Goal: Task Accomplishment & Management: Use online tool/utility

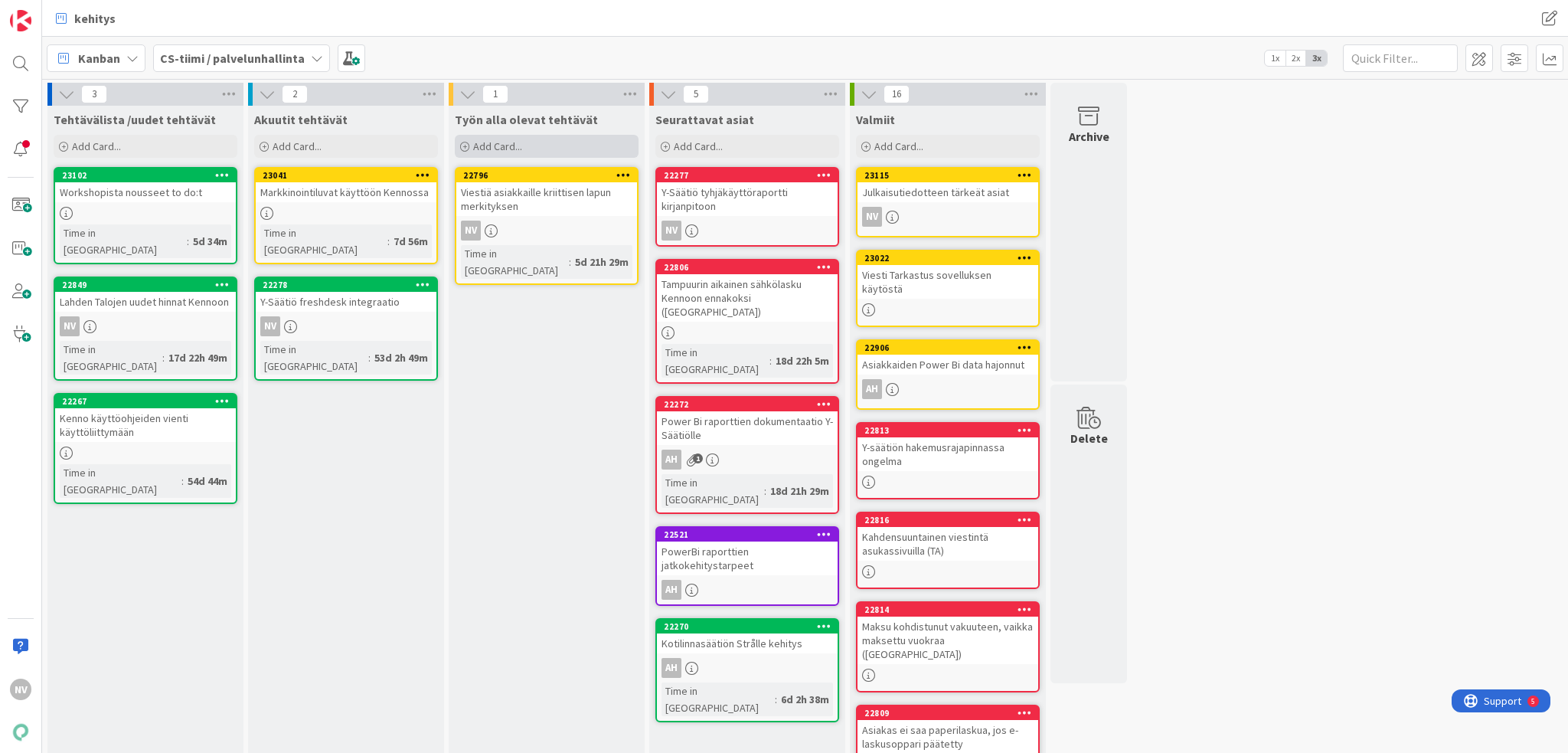
click at [502, 144] on span "Add Card..." at bounding box center [497, 146] width 49 height 14
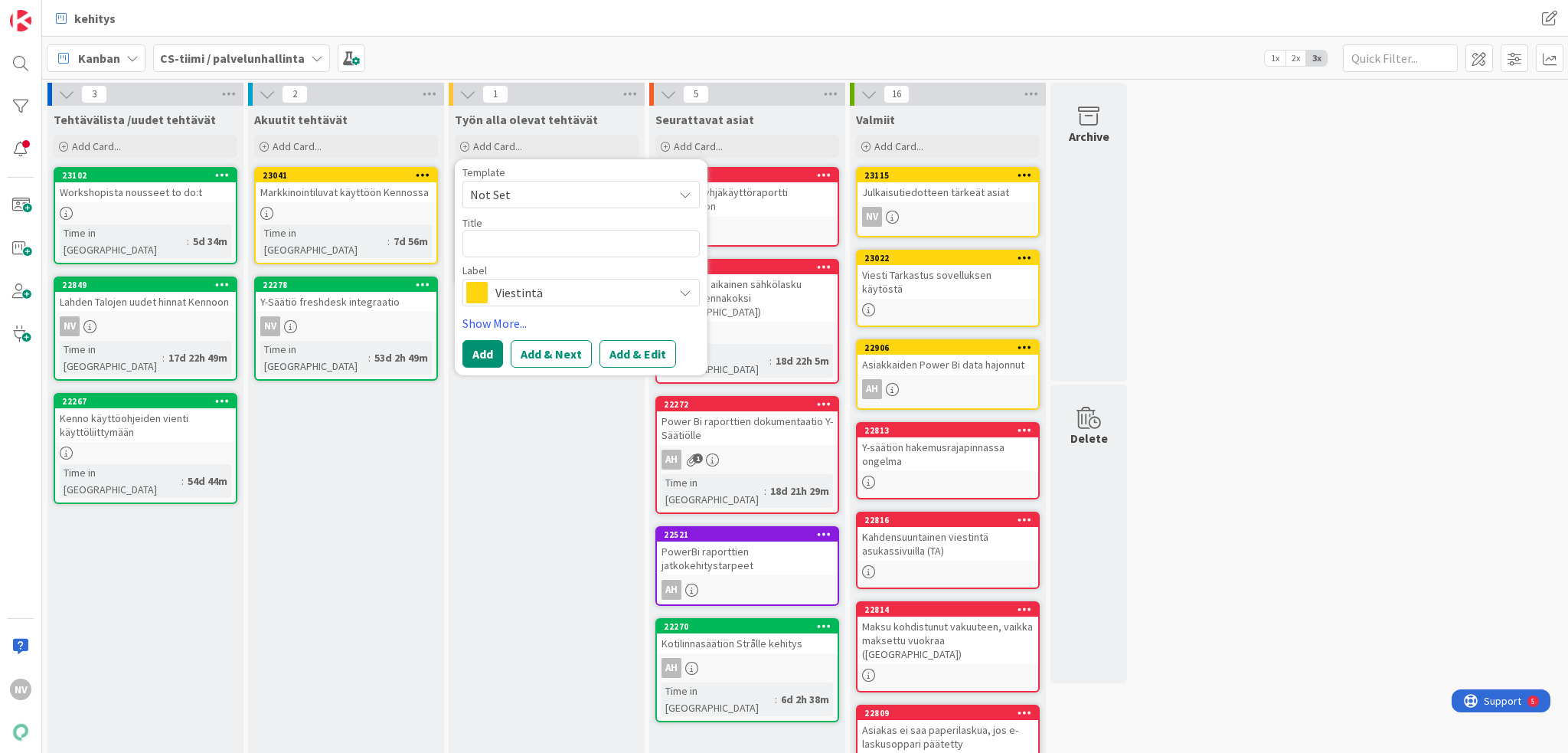
click at [591, 196] on span "Not Set" at bounding box center [566, 195] width 191 height 20
click at [562, 246] on textarea at bounding box center [581, 243] width 238 height 28
click at [590, 303] on span "Viestintä" at bounding box center [581, 292] width 170 height 21
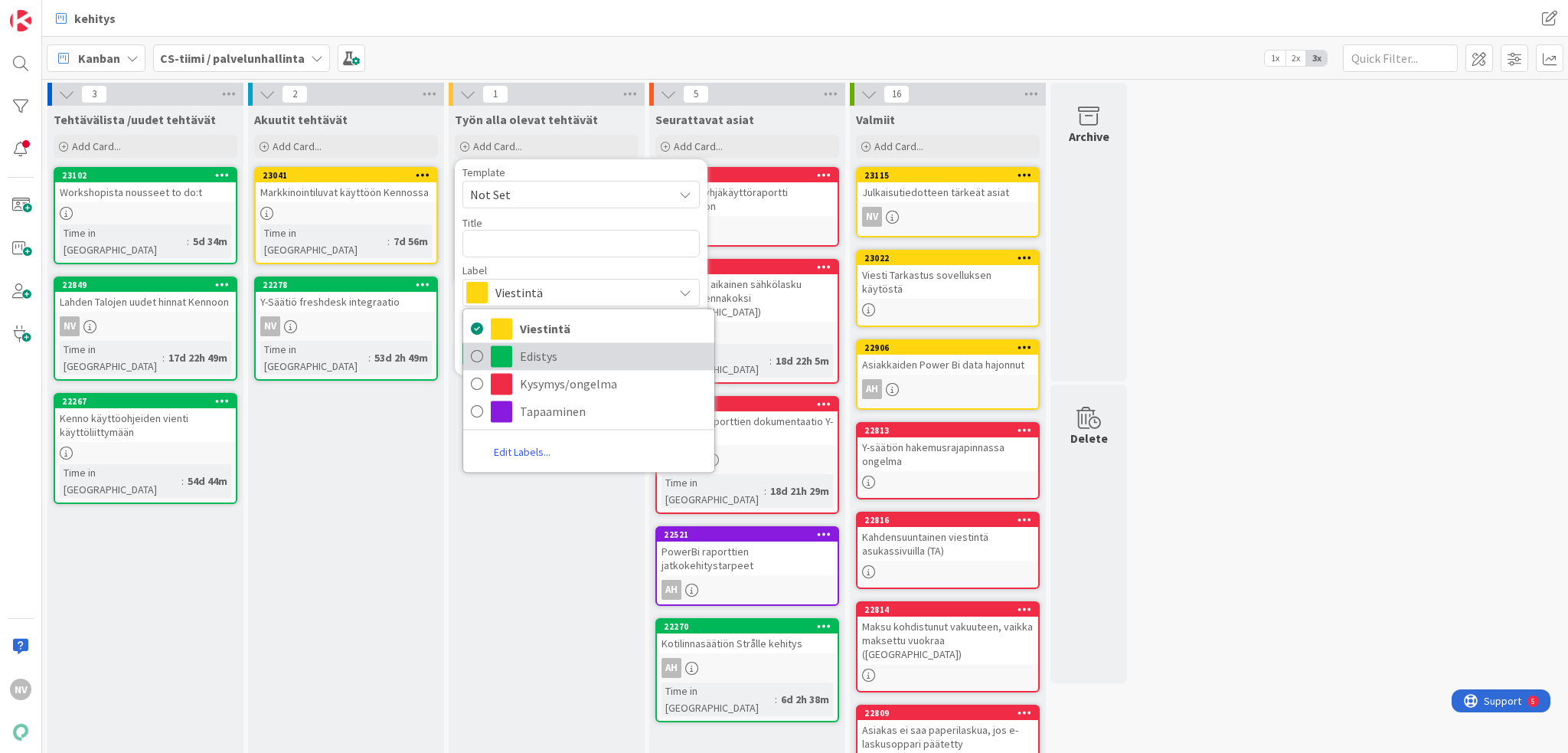
click at [595, 363] on span "Edistys" at bounding box center [613, 356] width 187 height 23
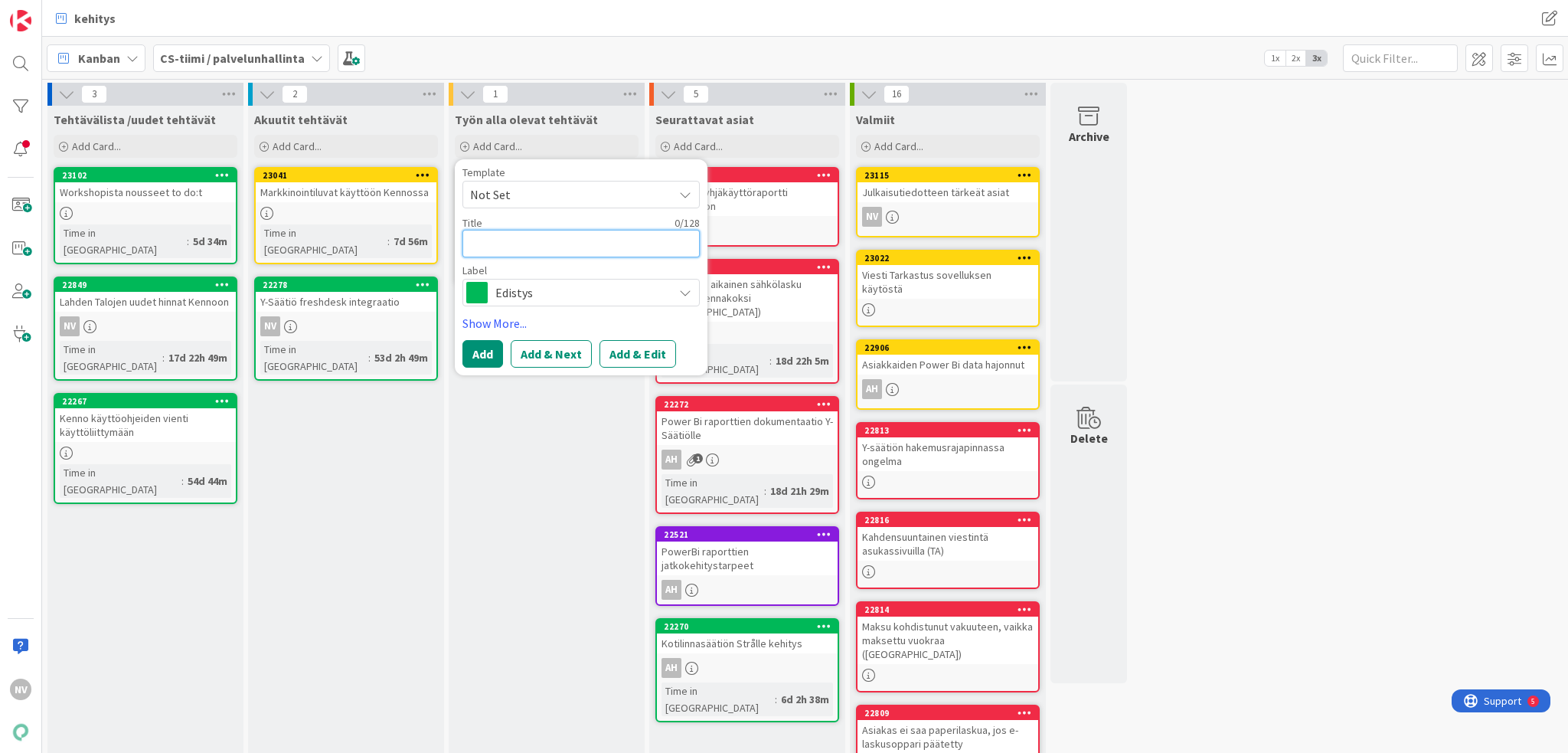
click at [548, 241] on textarea at bounding box center [581, 243] width 238 height 28
type textarea "x"
type textarea "L"
type textarea "x"
type textarea "LV"
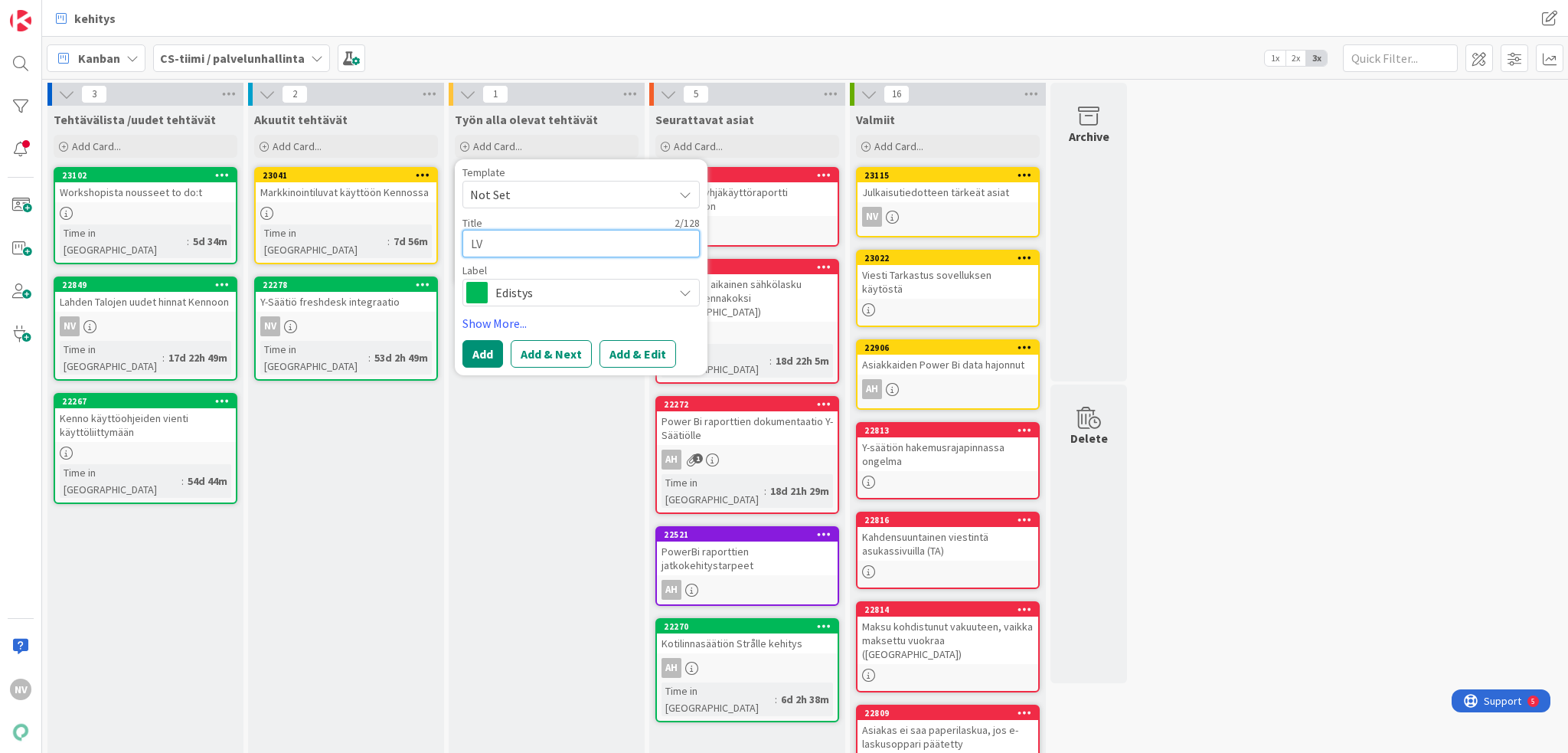
type textarea "x"
type textarea "LVA"
type textarea "x"
type textarea "LVAS"
type textarea "x"
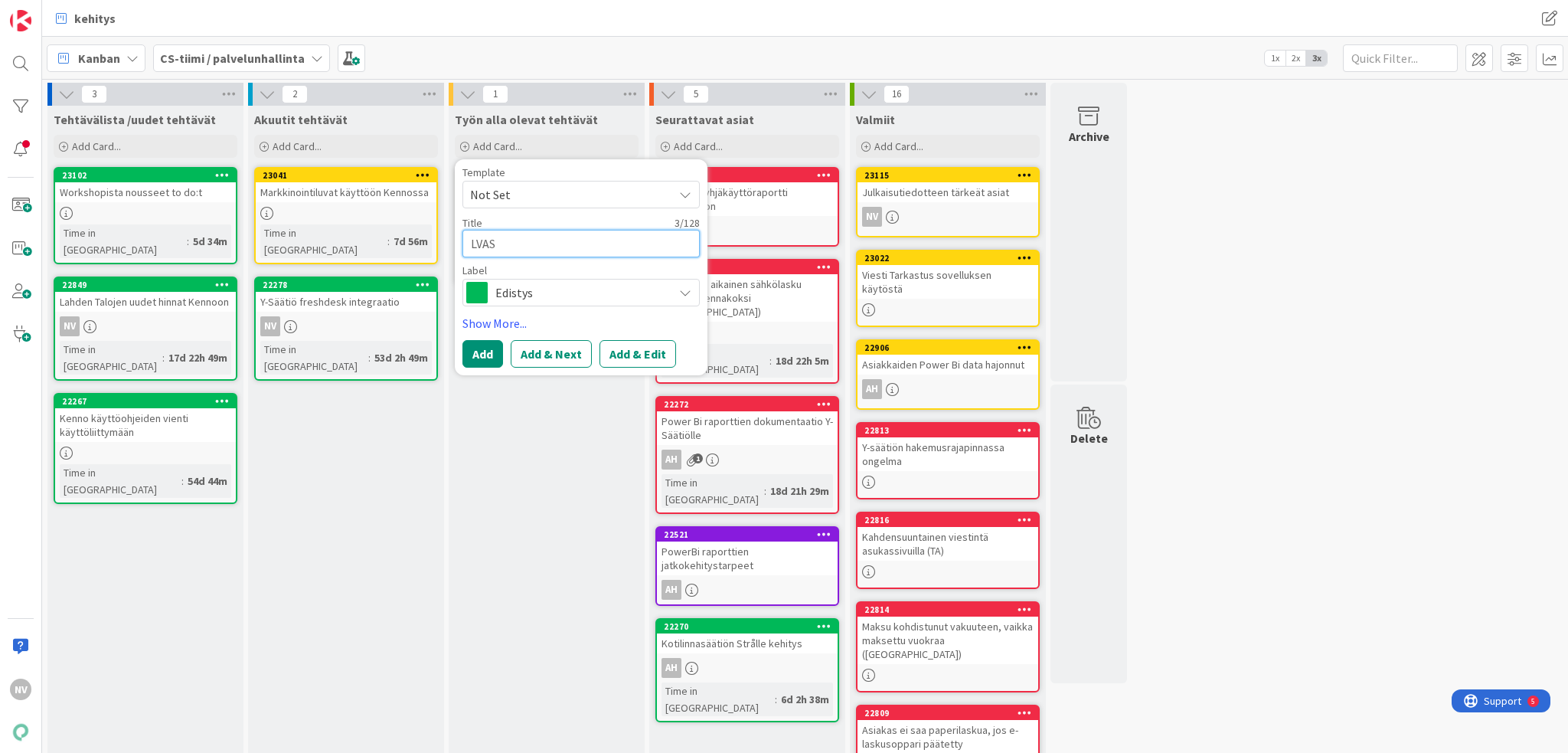
type textarea "LVAS"
type textarea "x"
type textarea "LVAS K"
type textarea "x"
type textarea "LVAS Ke"
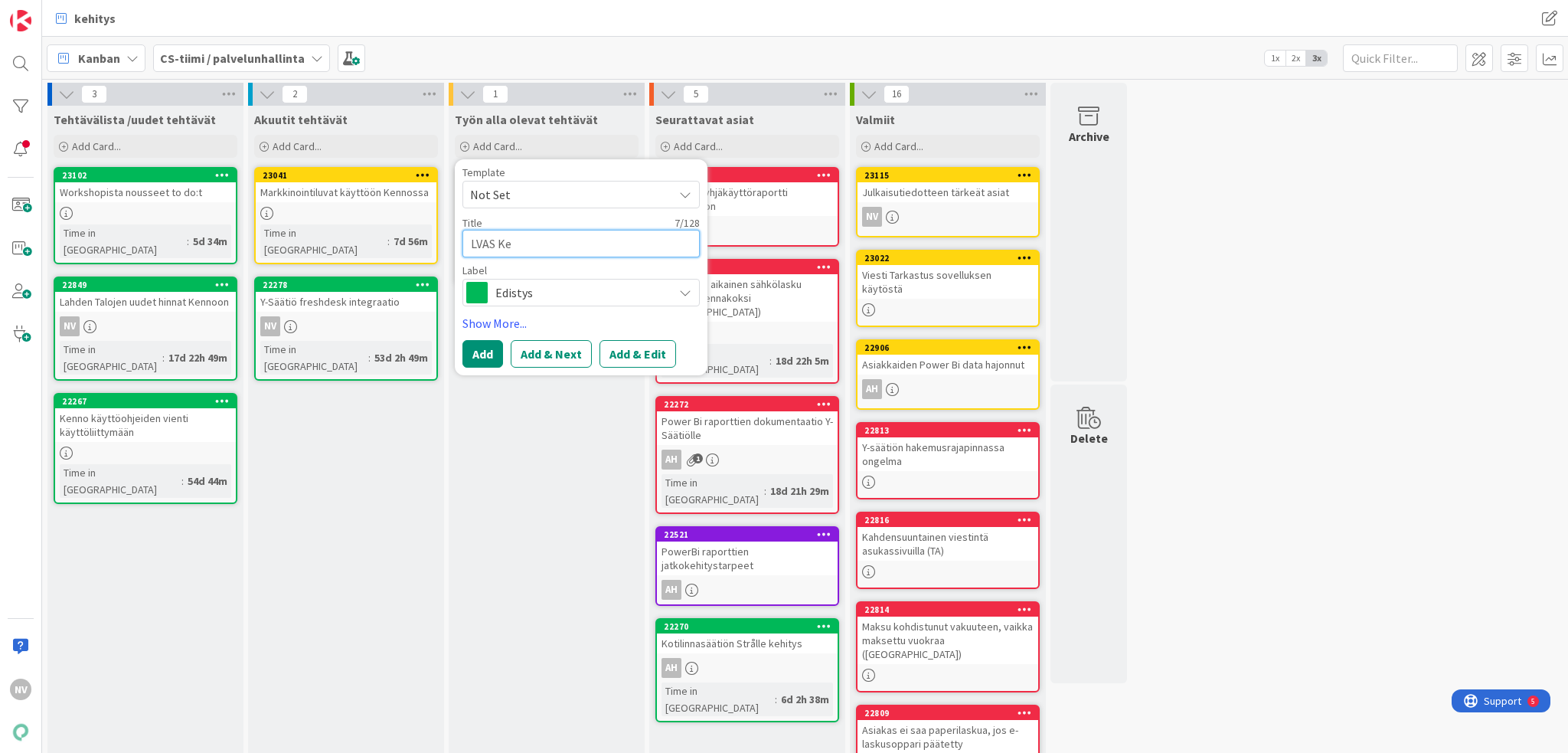
type textarea "x"
type textarea "LVAS Kel"
type textarea "x"
type textarea "LVAS Kela"
type textarea "x"
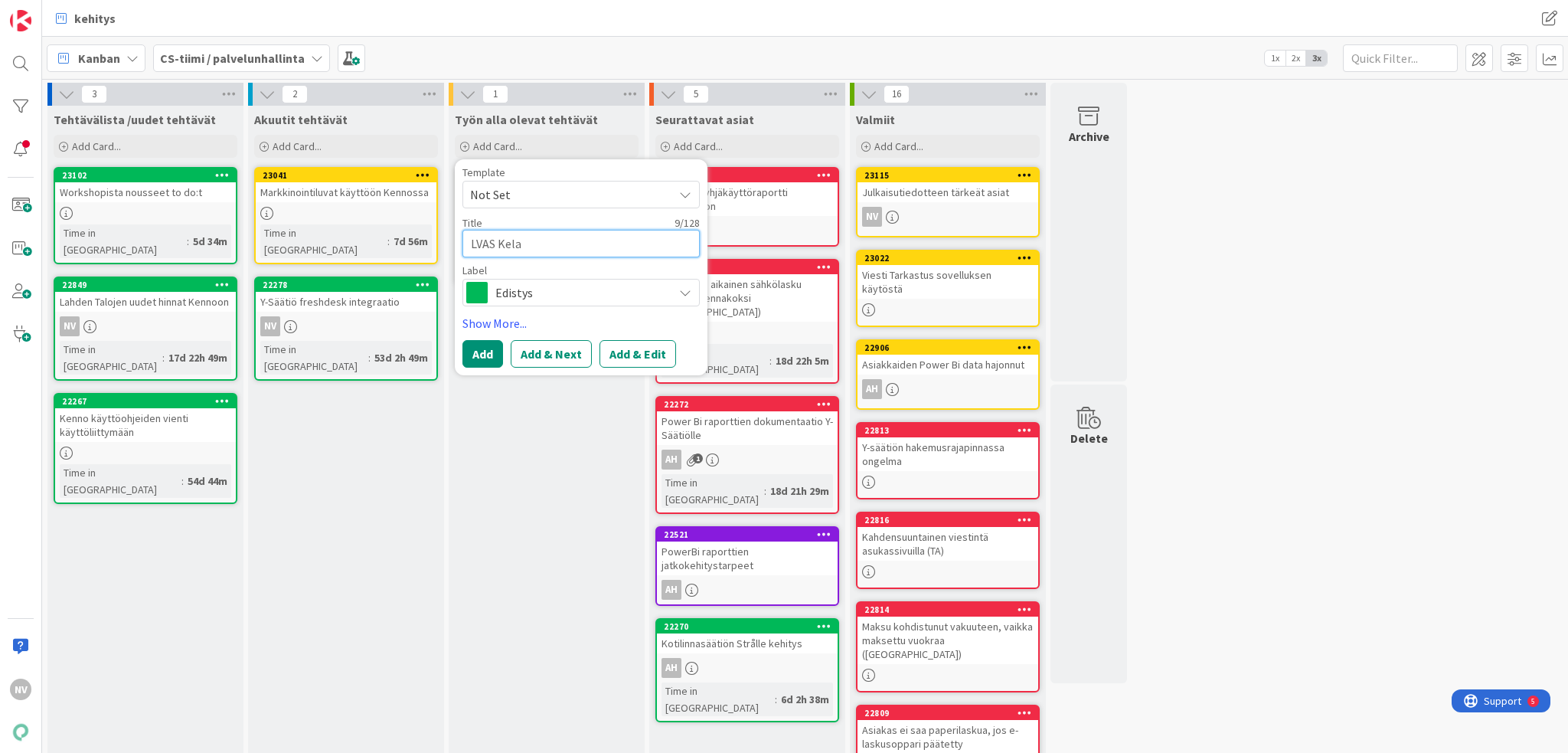
type textarea "LVAS Kela"
type textarea "x"
type textarea "LVAS Kela y"
type textarea "x"
type textarea "LVAS Kela yh"
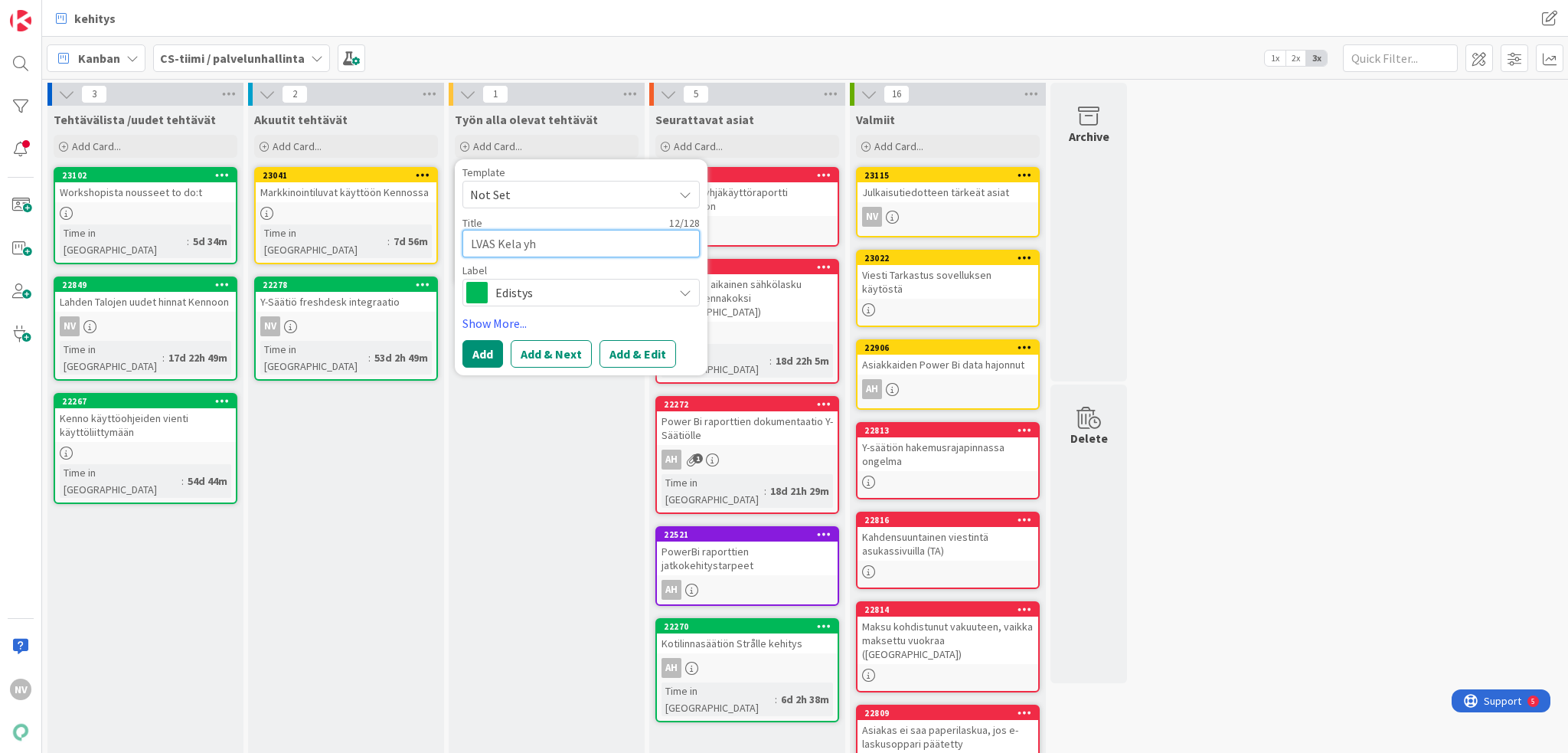
type textarea "x"
type textarea "LVAS Kela yht"
type textarea "x"
type textarea "LVAS Kela yhte"
type textarea "x"
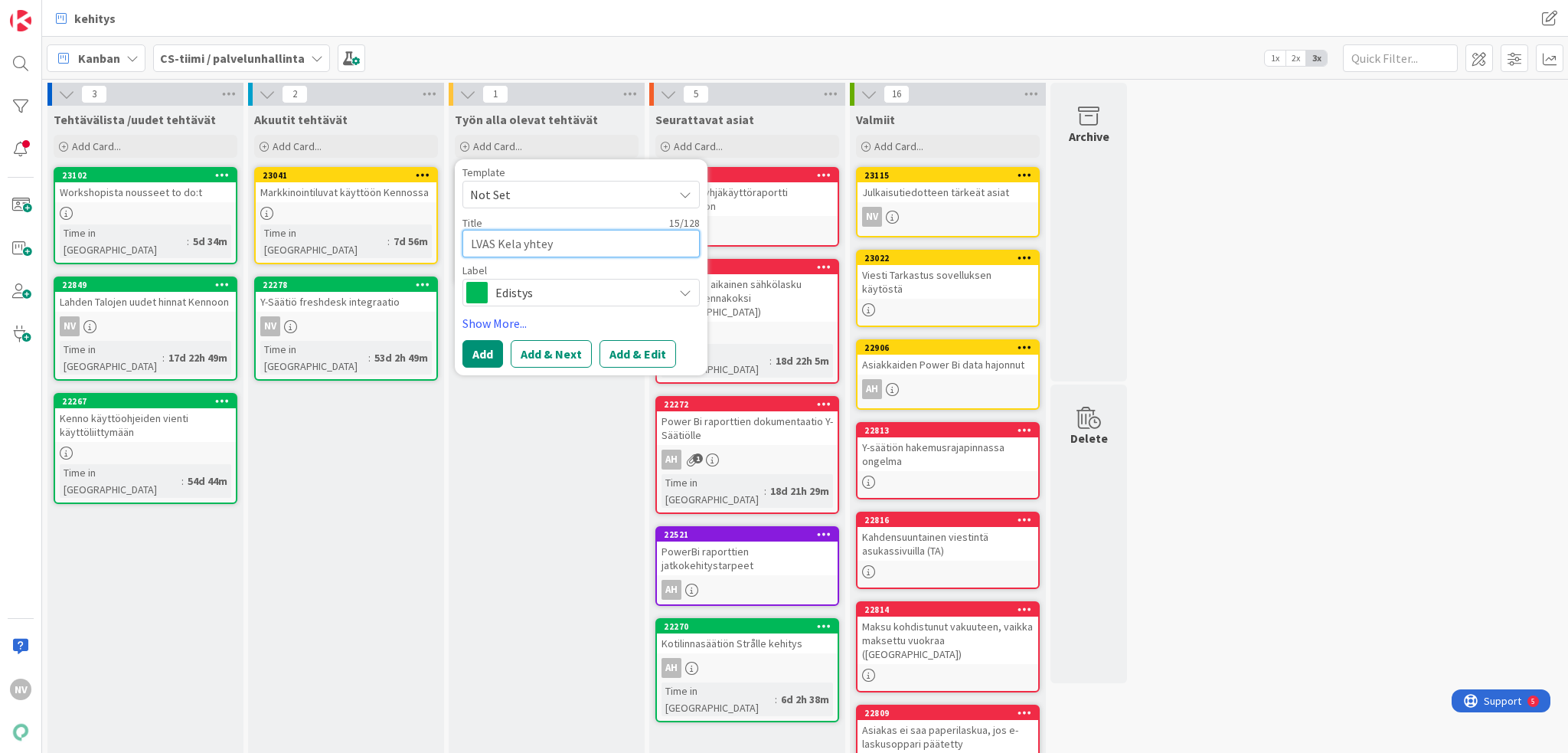
type textarea "LVAS Kela yhteys"
type textarea "x"
type textarea "LVAS Kela yhteysd"
type textarea "x"
type textarea "LVAS Kela yhteys"
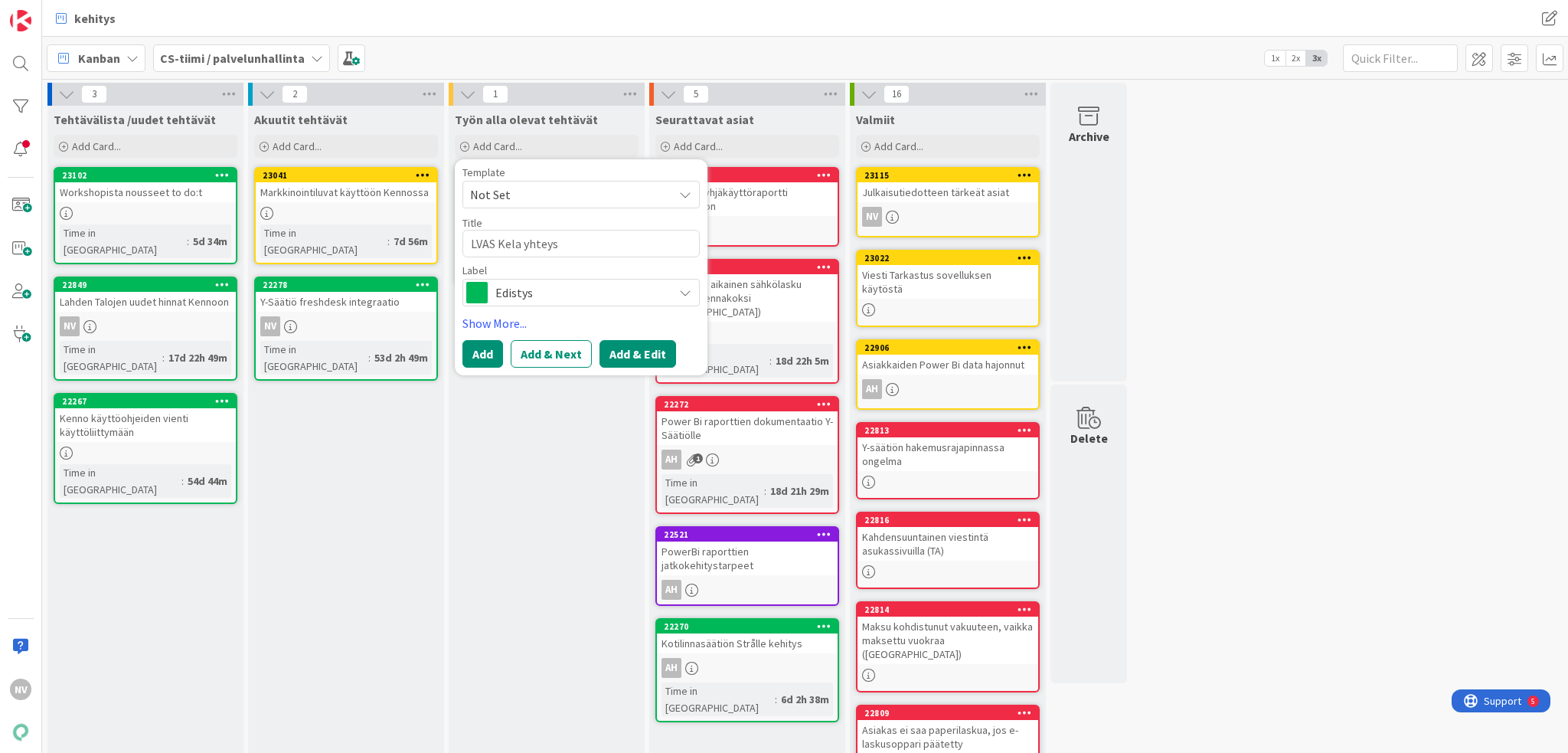
click at [634, 348] on button "Add & Edit" at bounding box center [638, 354] width 76 height 28
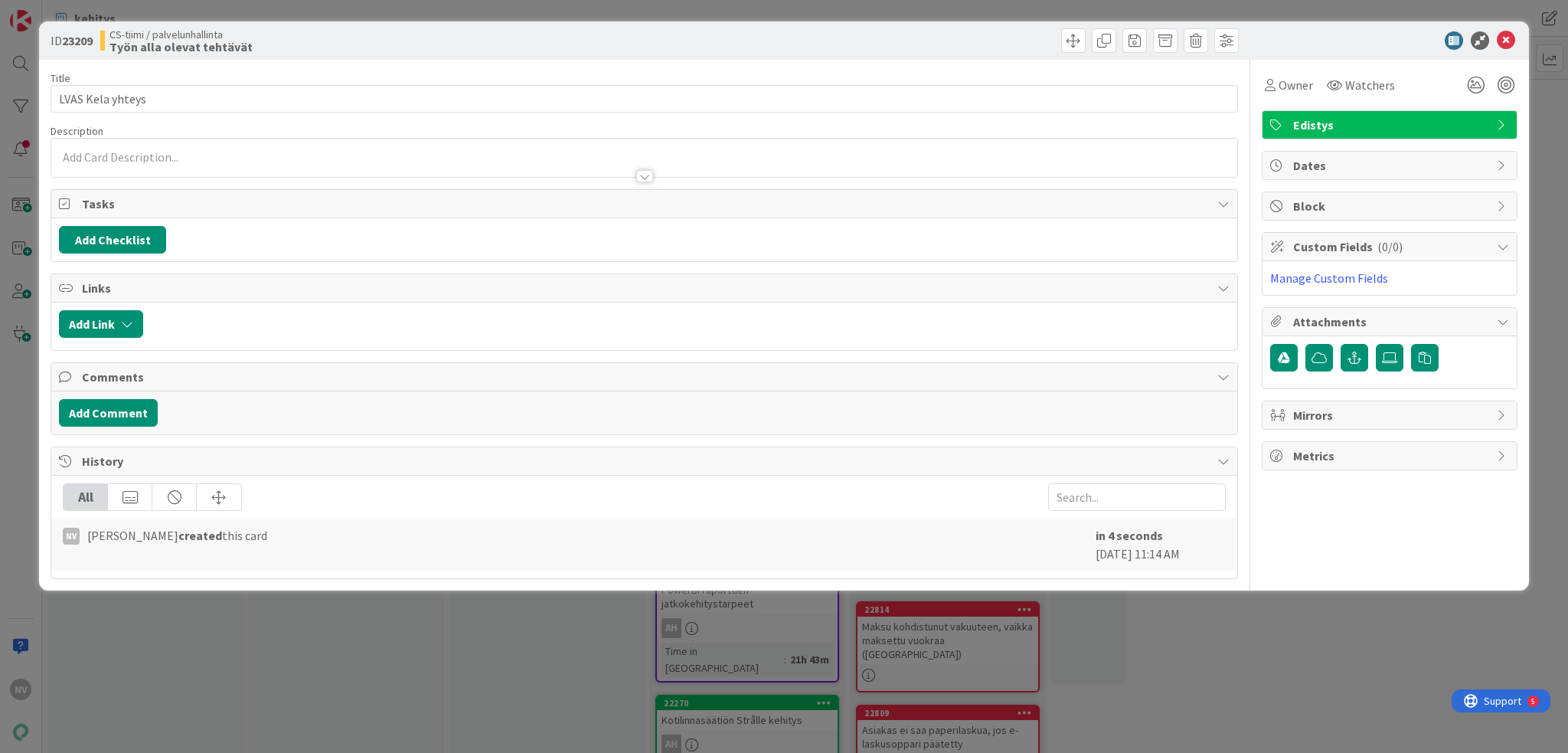
click at [647, 172] on div at bounding box center [645, 176] width 17 height 12
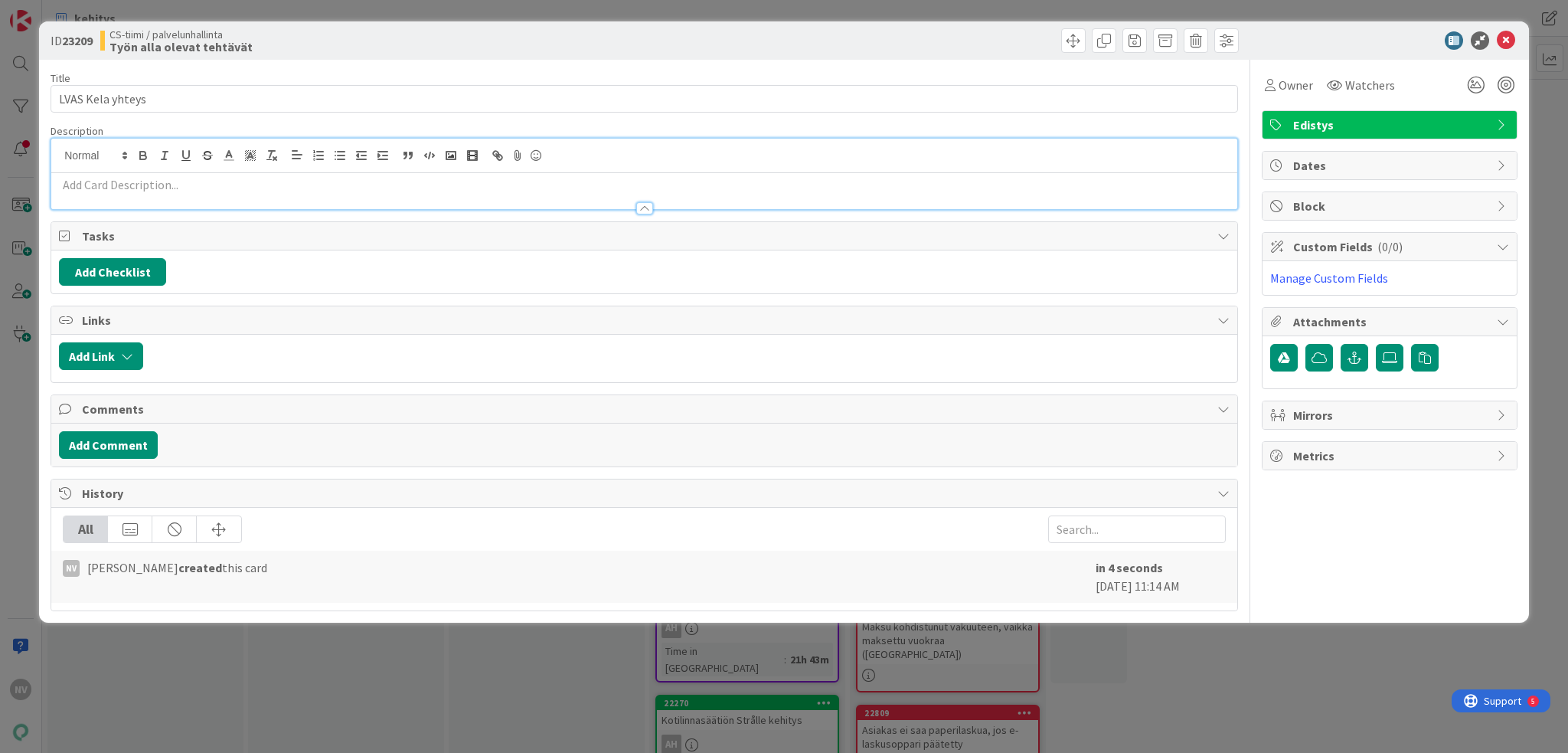
click at [487, 184] on p at bounding box center [644, 185] width 1171 height 18
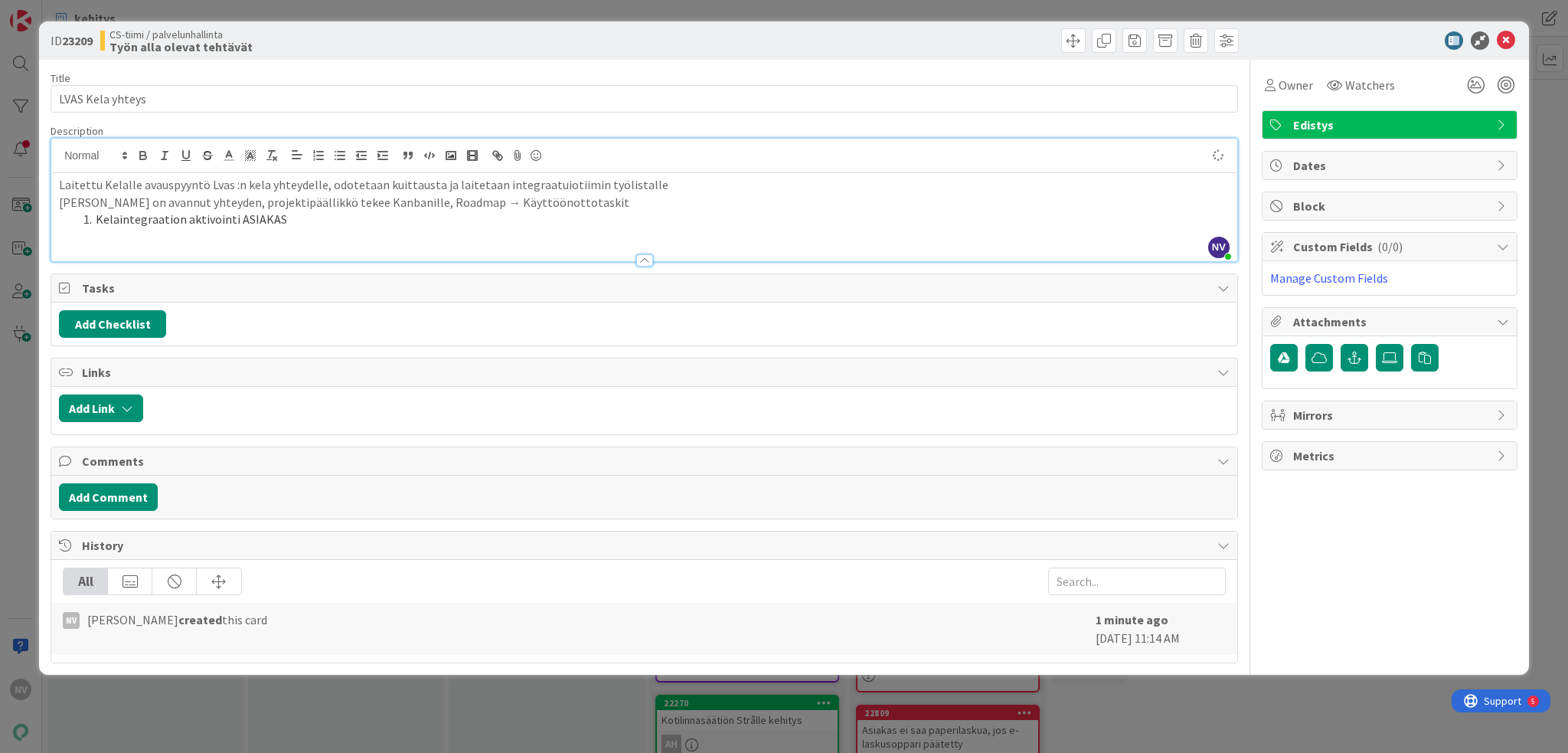
drag, startPoint x: 551, startPoint y: 186, endPoint x: 595, endPoint y: 199, distance: 45.9
click at [552, 186] on p "Laitettu Kelalle avauspyyntö Lvas :n kela yhteydelle, odotetaan kuittausta ja l…" at bounding box center [644, 185] width 1171 height 18
click at [1175, 79] on span "Owner" at bounding box center [1296, 84] width 34 height 19
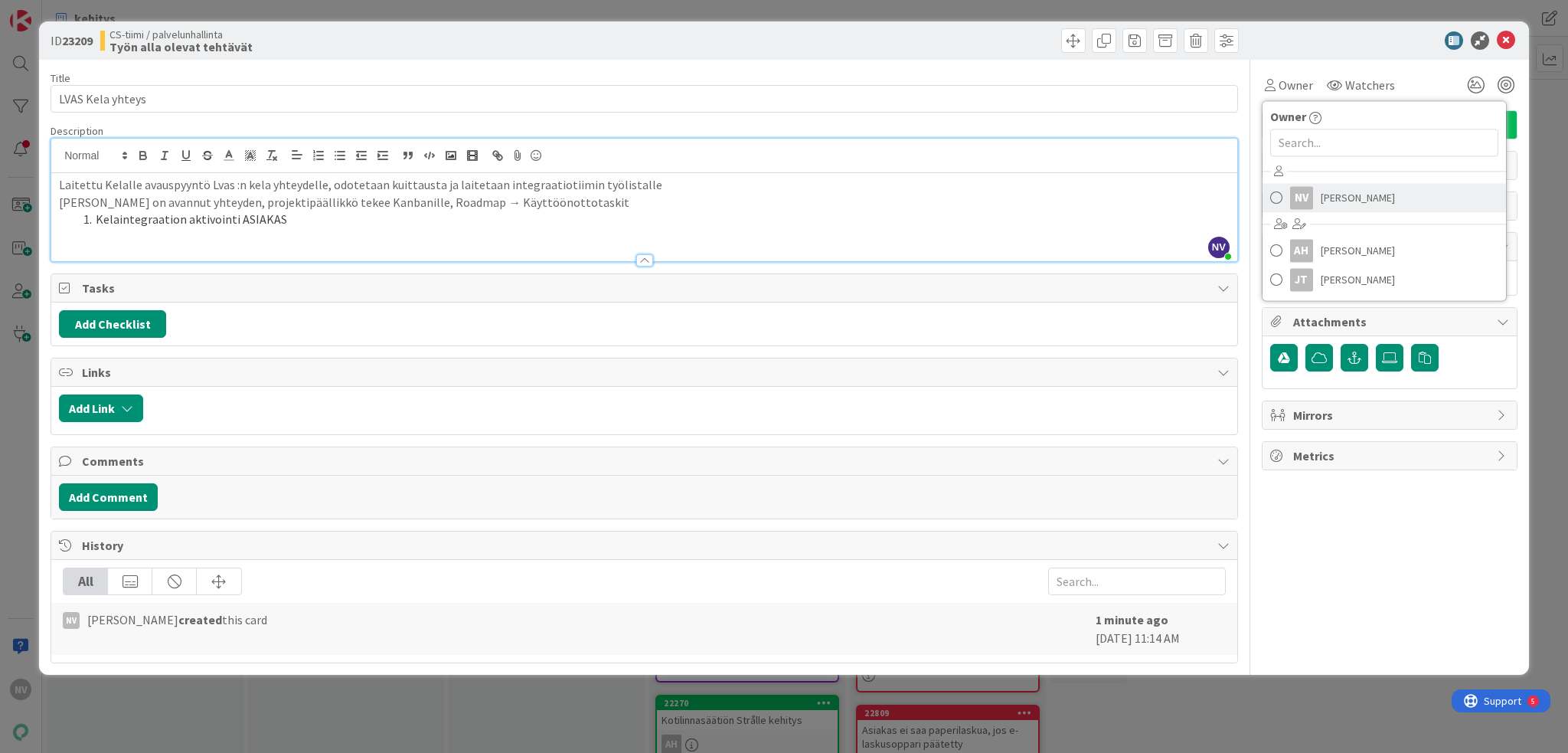
click at [1175, 196] on span "[PERSON_NAME]" at bounding box center [1359, 197] width 75 height 23
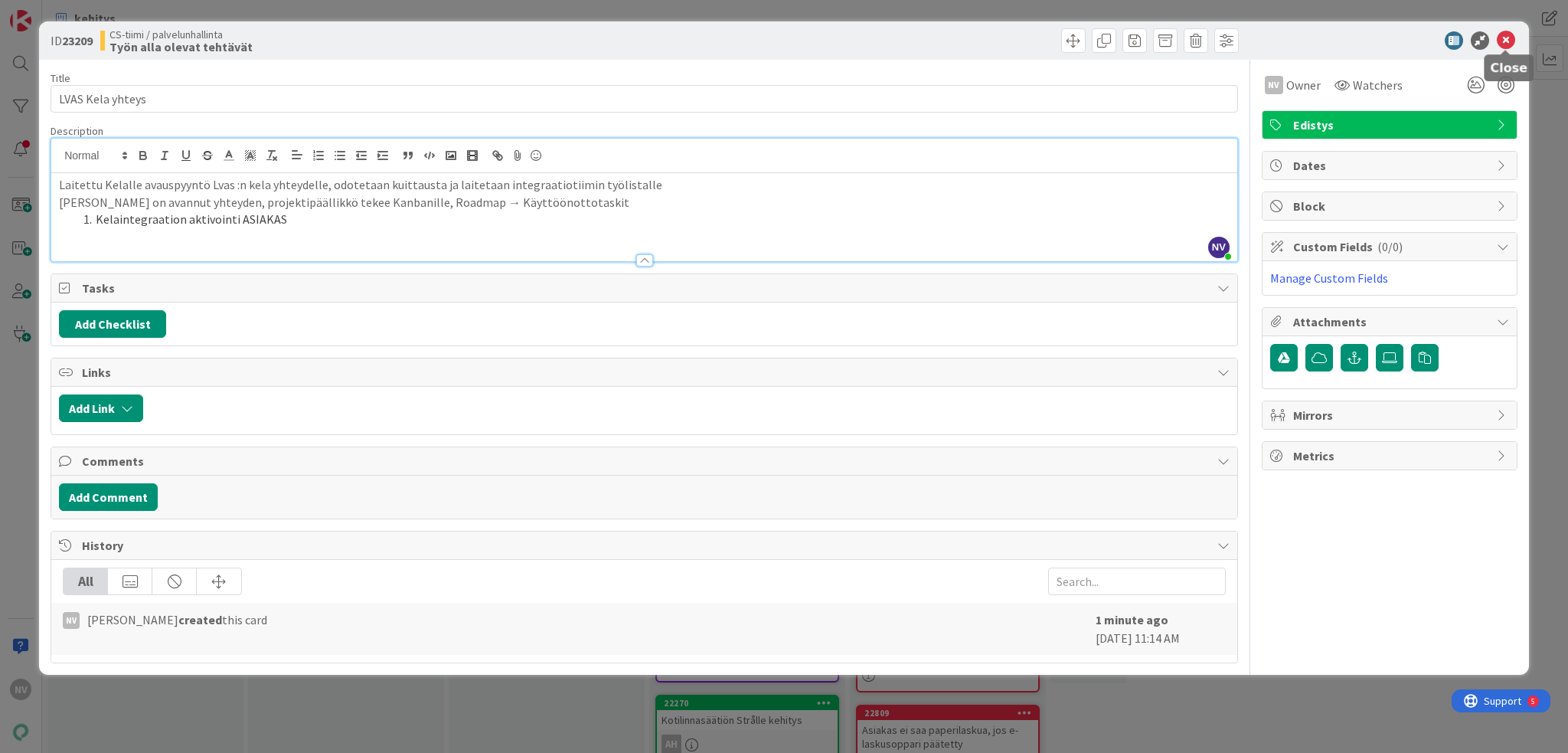
click at [1175, 40] on icon at bounding box center [1506, 41] width 19 height 19
